Goal: Book appointment/travel/reservation

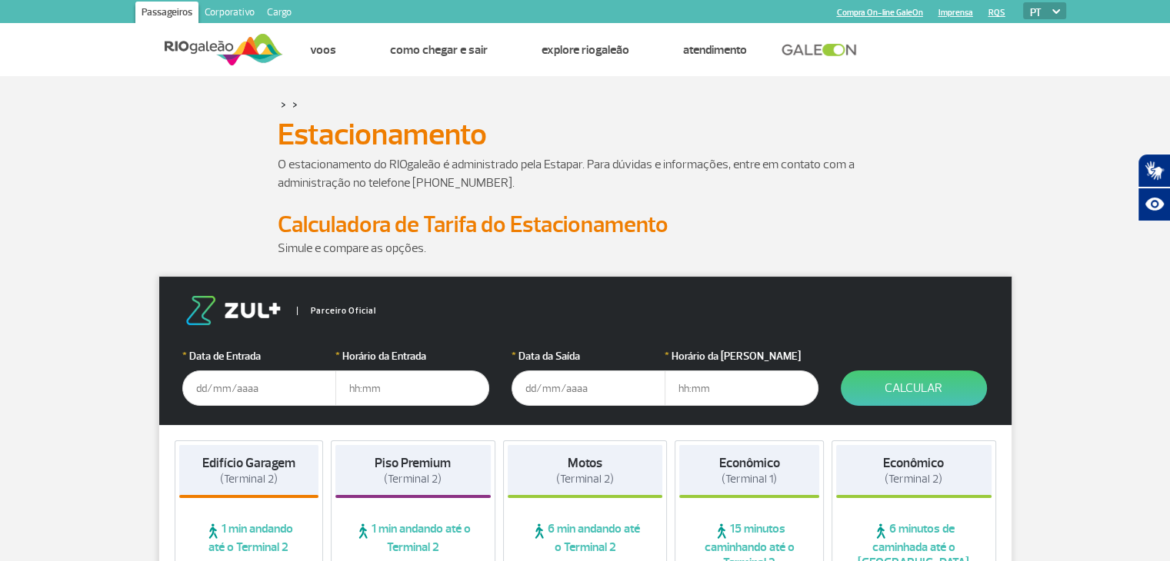
click at [150, 183] on div "O estacionamento do RIOgaleão é administrado pela Estapar. Para dúvidas e infor…" at bounding box center [585, 182] width 877 height 55
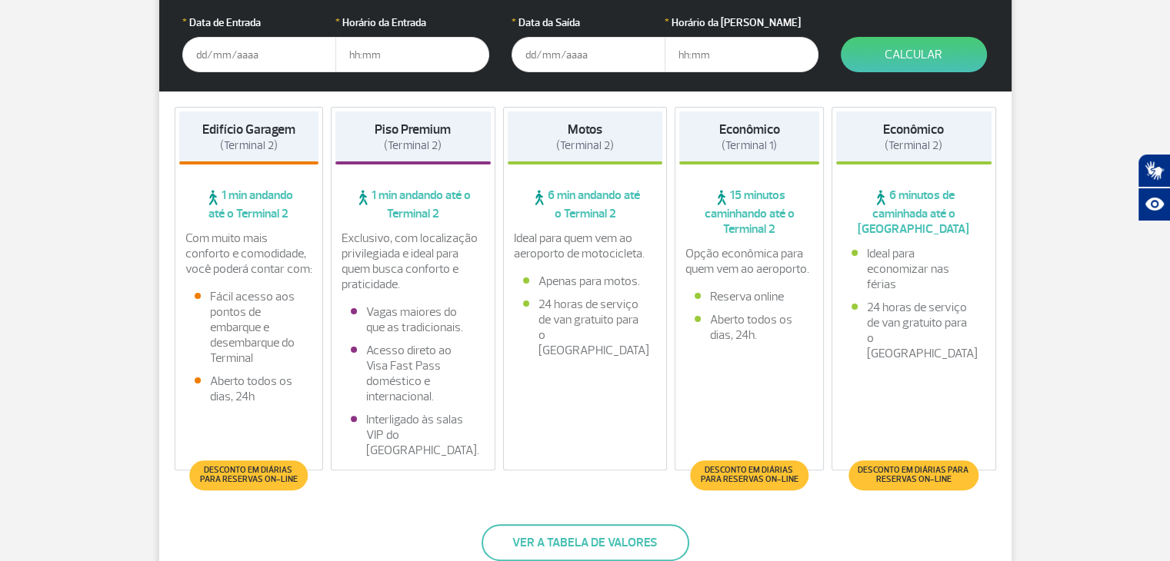
scroll to position [331, 0]
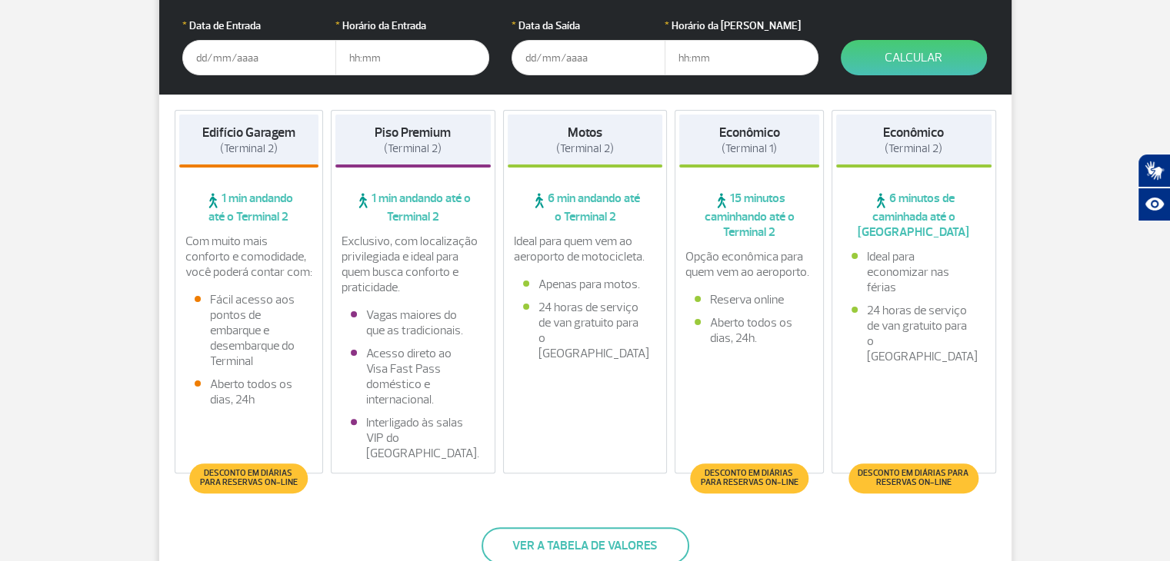
click at [250, 456] on div "Edifício Garagem (Terminal 2) 1 min andando até o Terminal 2 Com muito mais con…" at bounding box center [249, 292] width 149 height 364
click at [269, 53] on input "text" at bounding box center [259, 57] width 154 height 35
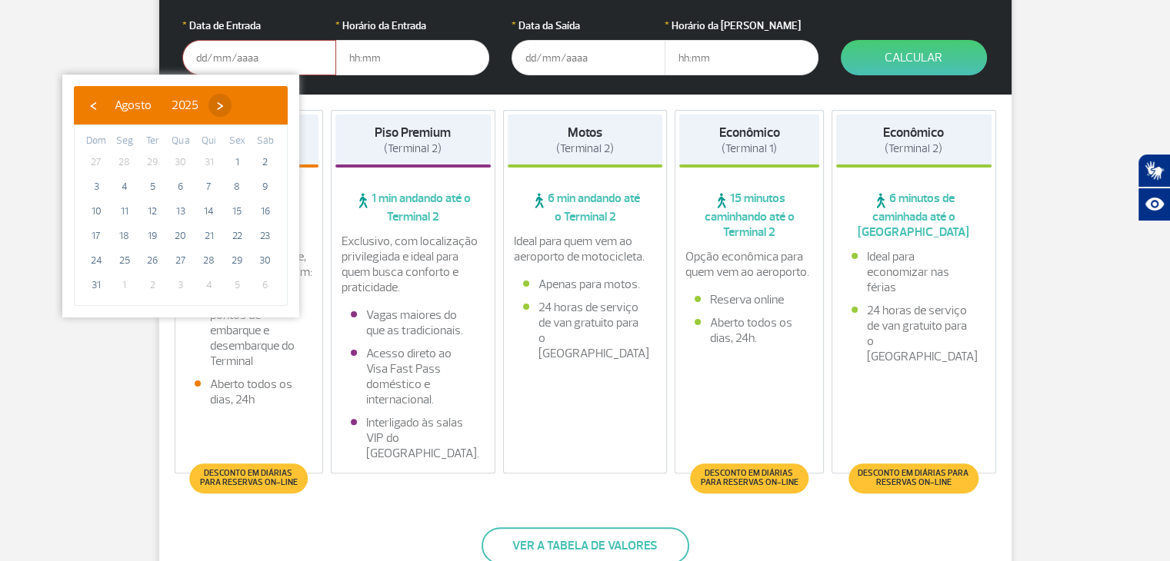
click at [232, 105] on span "›" at bounding box center [219, 105] width 23 height 23
click at [151, 158] on span "2" at bounding box center [152, 162] width 25 height 25
type input "[DATE]"
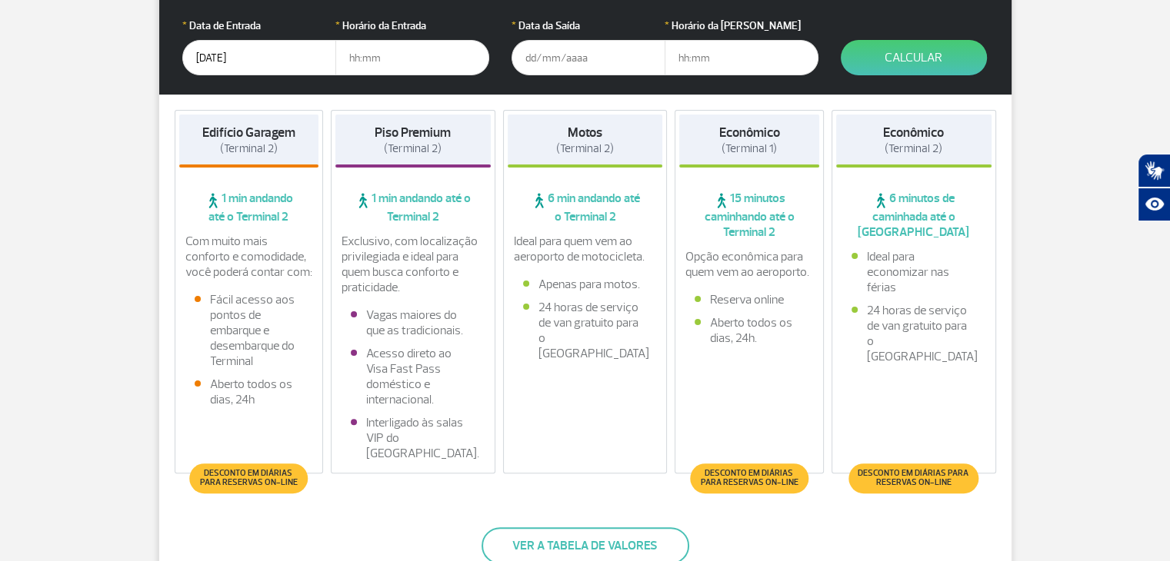
click at [362, 59] on input "text" at bounding box center [412, 57] width 154 height 35
type input "06:00"
click at [532, 62] on input "text" at bounding box center [588, 57] width 154 height 35
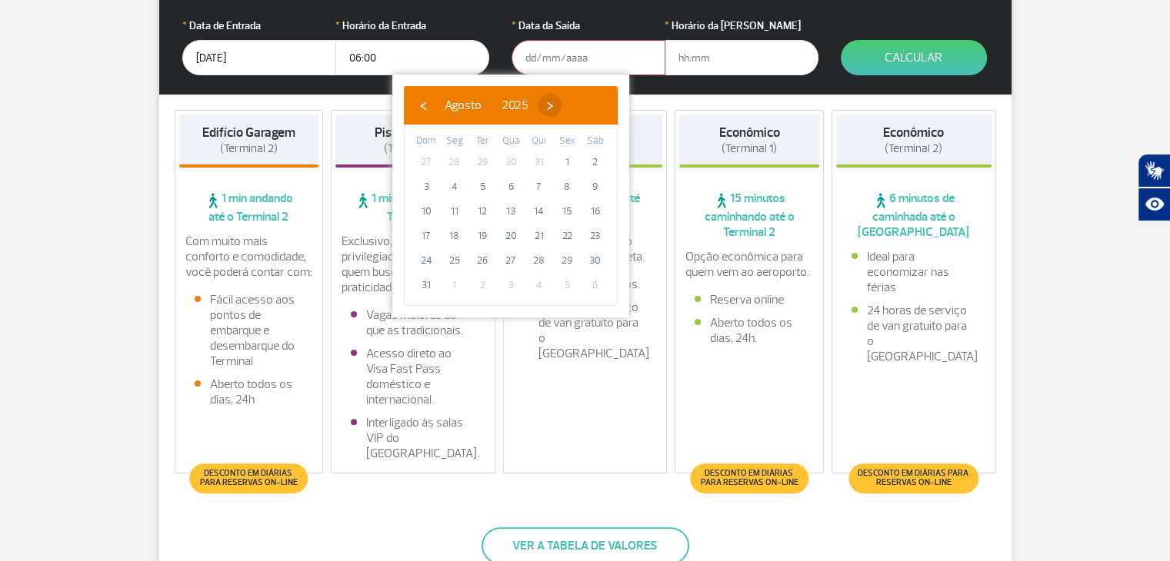
click at [561, 109] on span "›" at bounding box center [549, 105] width 23 height 23
click at [434, 185] on span "7" at bounding box center [426, 187] width 25 height 25
type input "[DATE]"
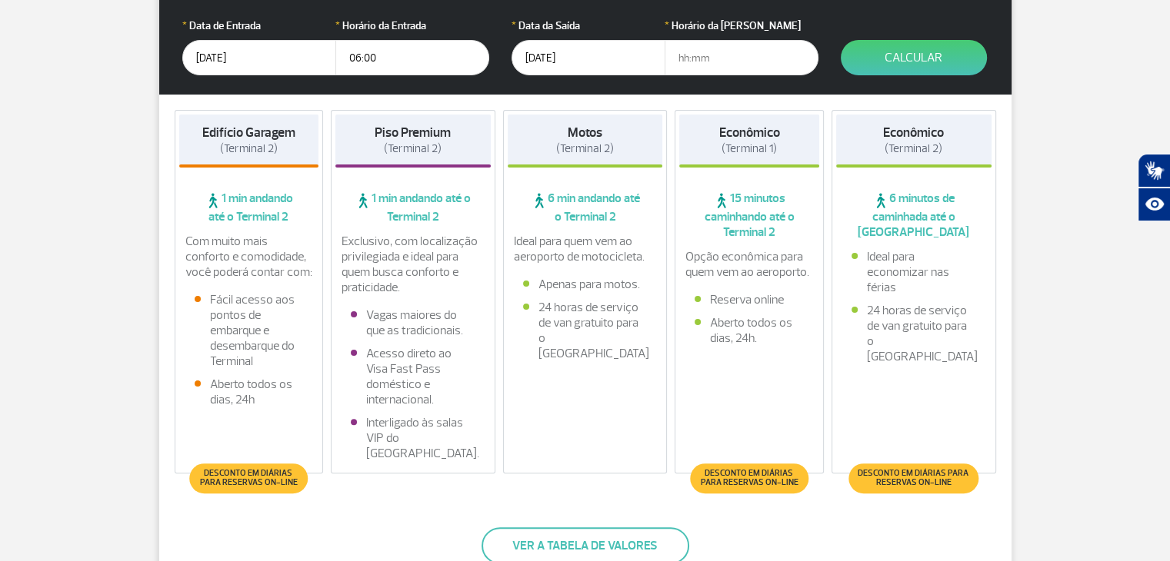
click at [691, 71] on input "text" at bounding box center [742, 57] width 154 height 35
type input "17:00"
click at [892, 60] on button "Calcular" at bounding box center [914, 57] width 146 height 35
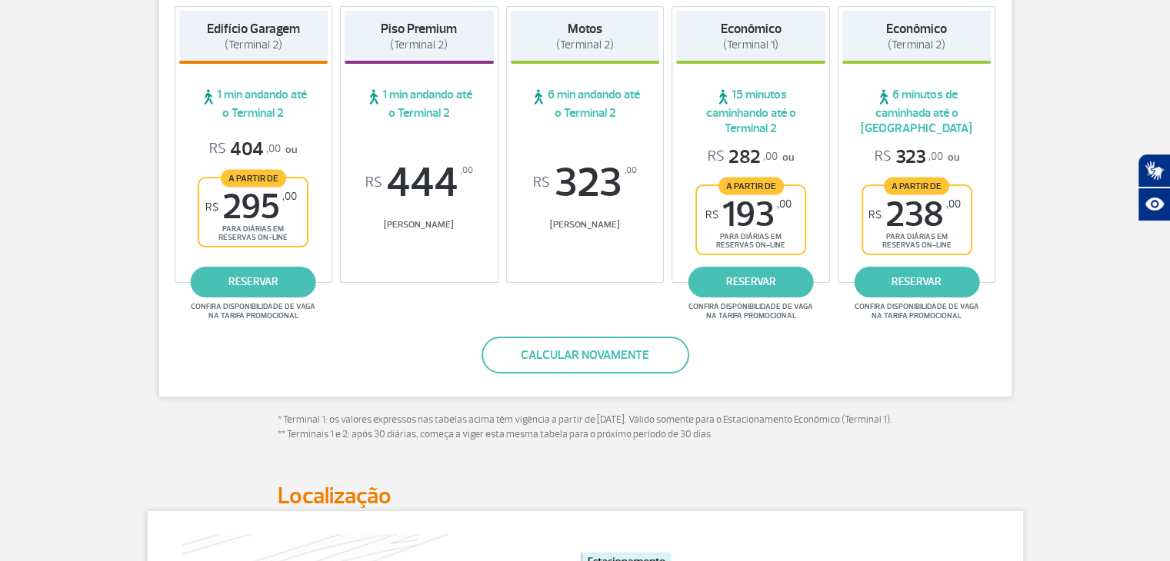
scroll to position [182, 0]
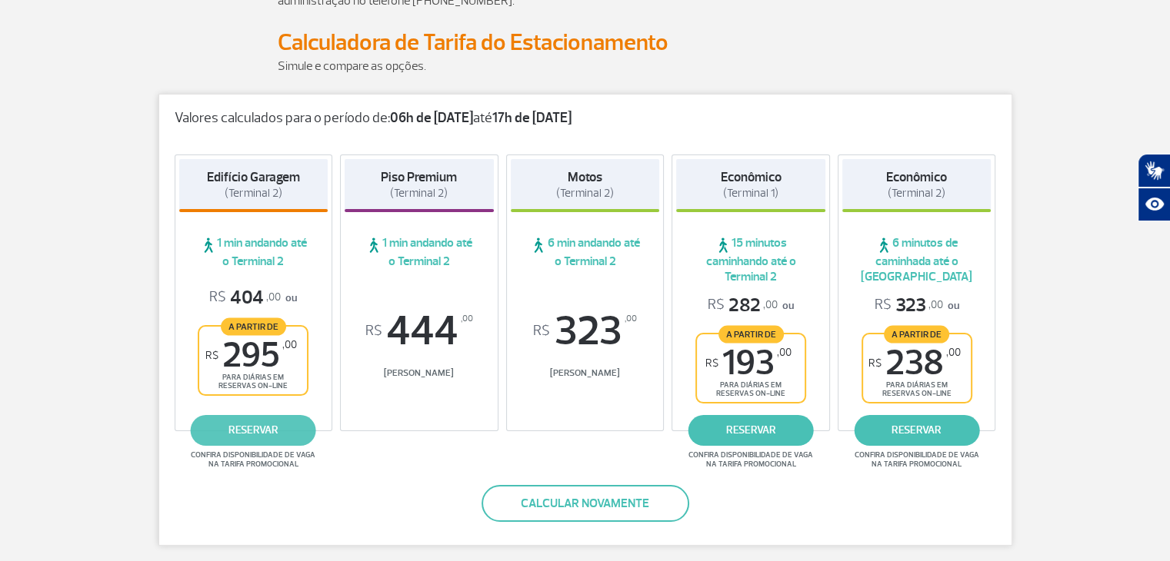
click at [240, 432] on link "reservar" at bounding box center [253, 430] width 125 height 31
